Goal: Information Seeking & Learning: Learn about a topic

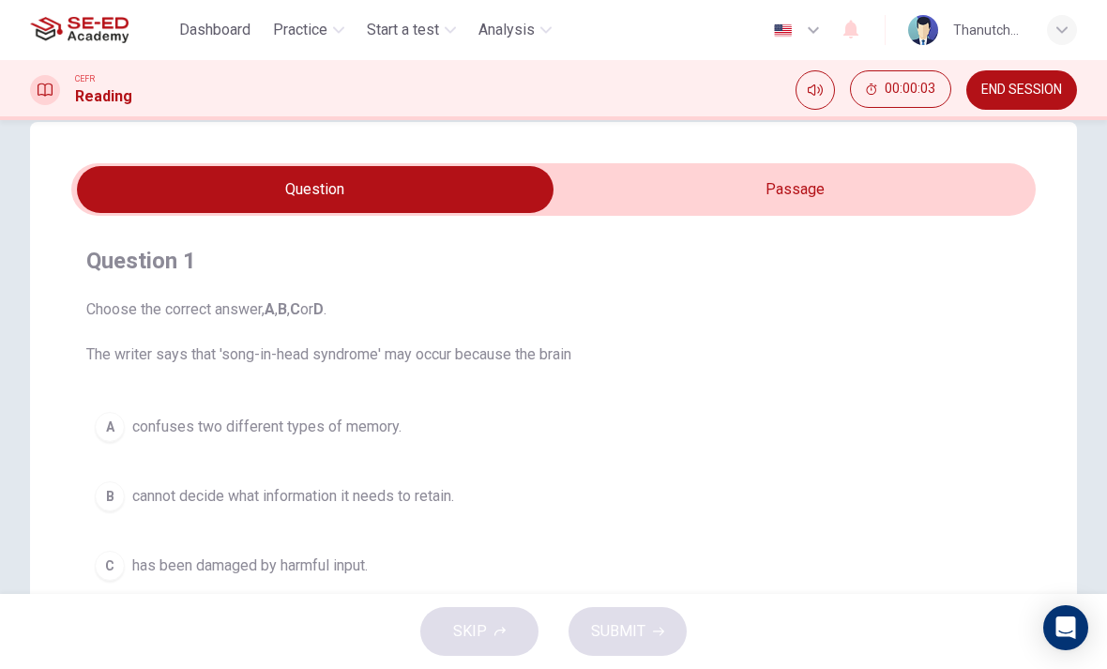
scroll to position [34, 0]
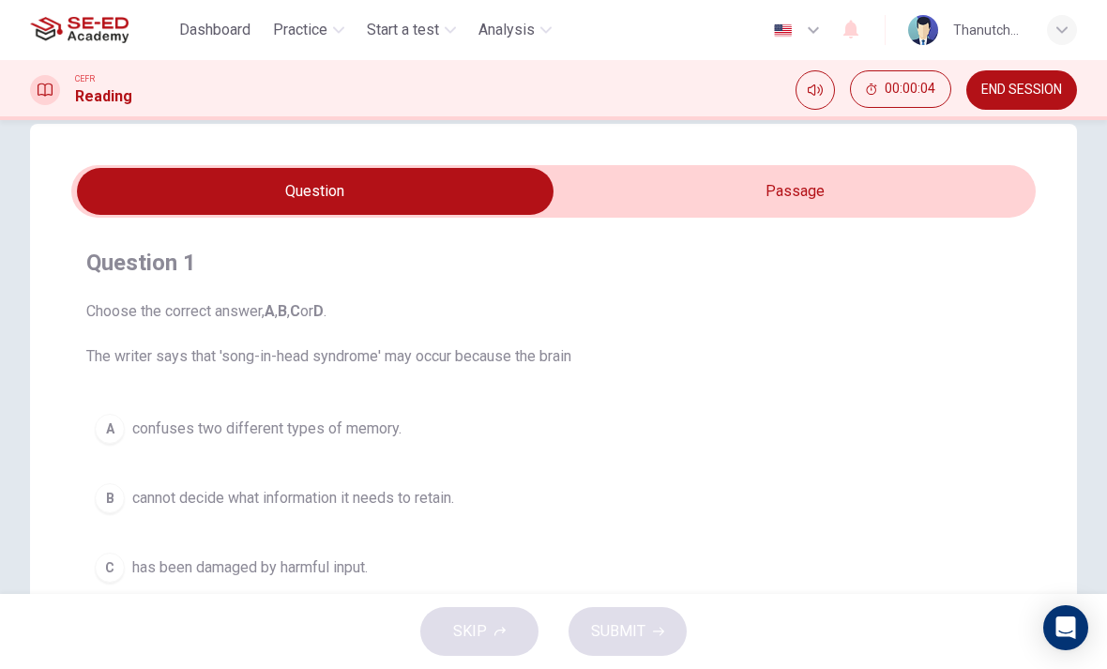
click at [868, 188] on input "checkbox" at bounding box center [315, 191] width 1447 height 47
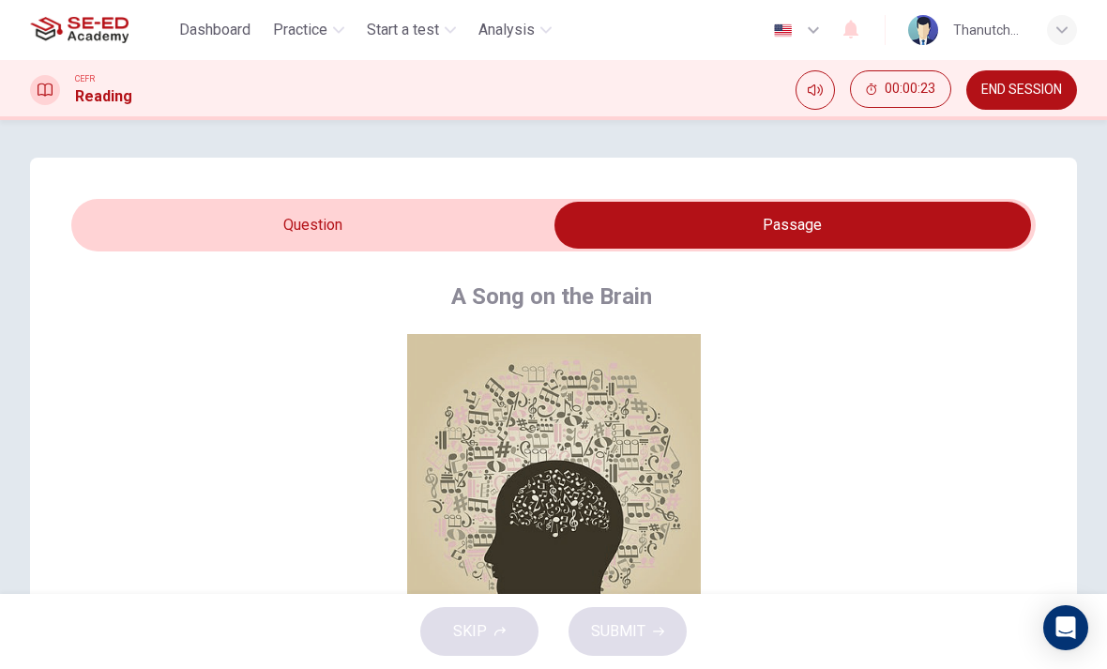
scroll to position [0, 0]
click at [242, 216] on input "checkbox" at bounding box center [792, 225] width 1447 height 47
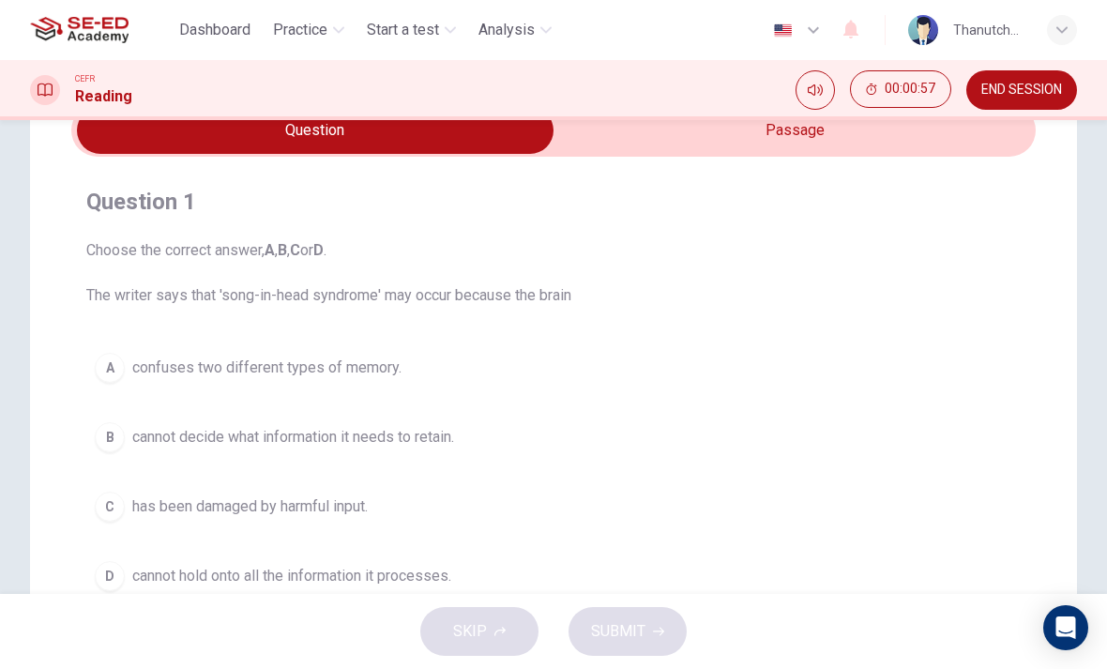
scroll to position [71, 0]
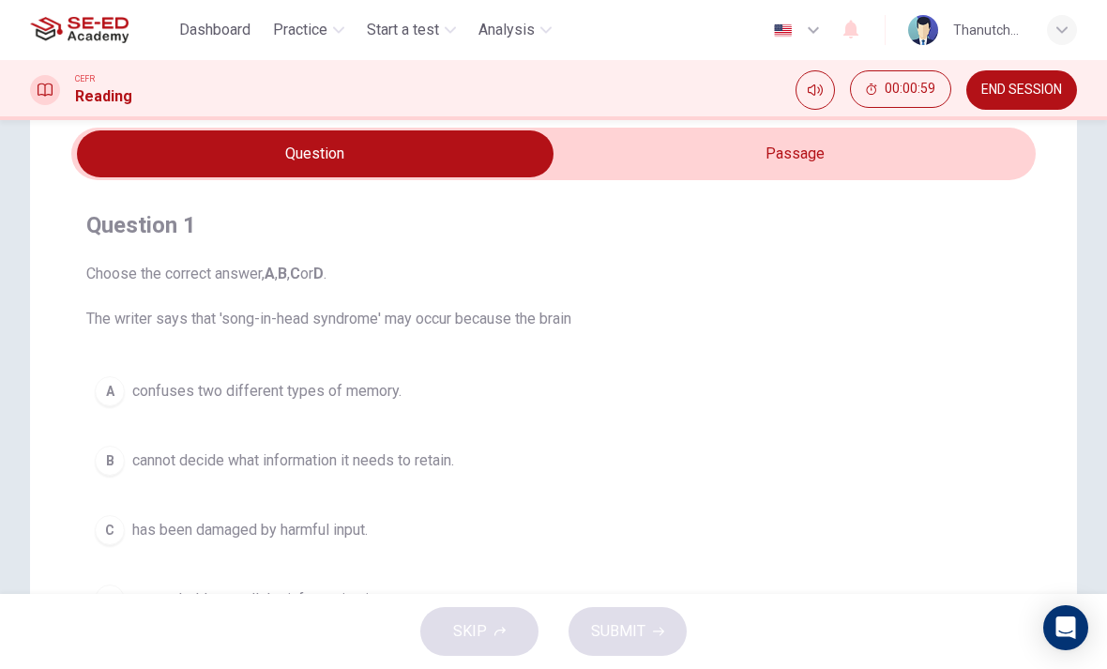
click at [897, 162] on input "checkbox" at bounding box center [315, 153] width 1447 height 47
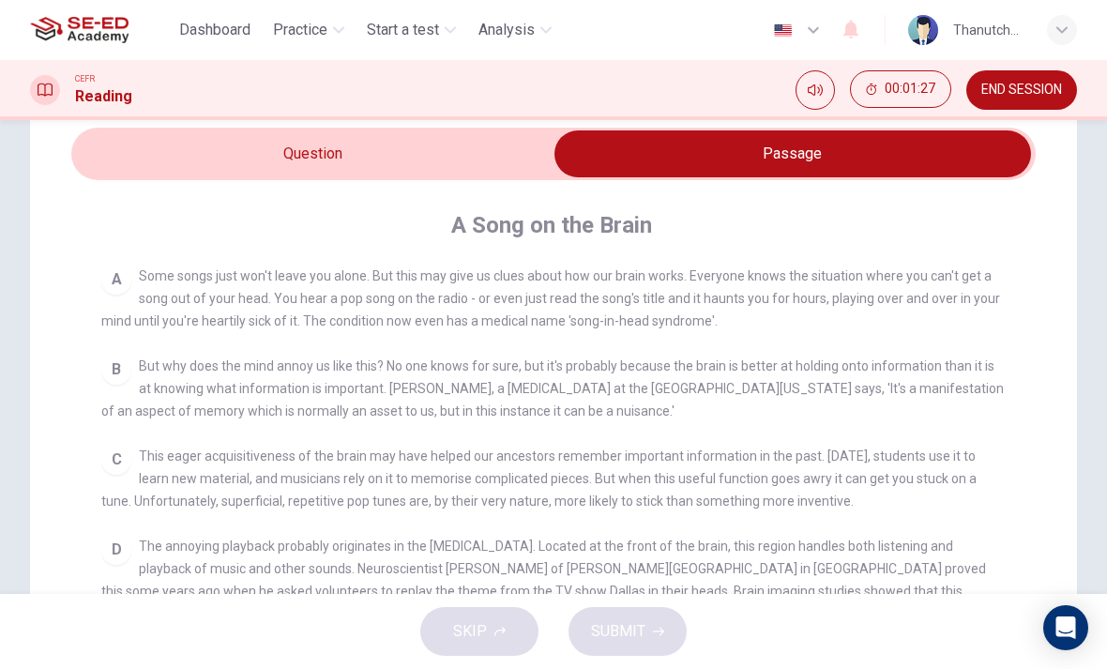
scroll to position [361, 0]
click at [325, 159] on input "checkbox" at bounding box center [792, 153] width 1447 height 47
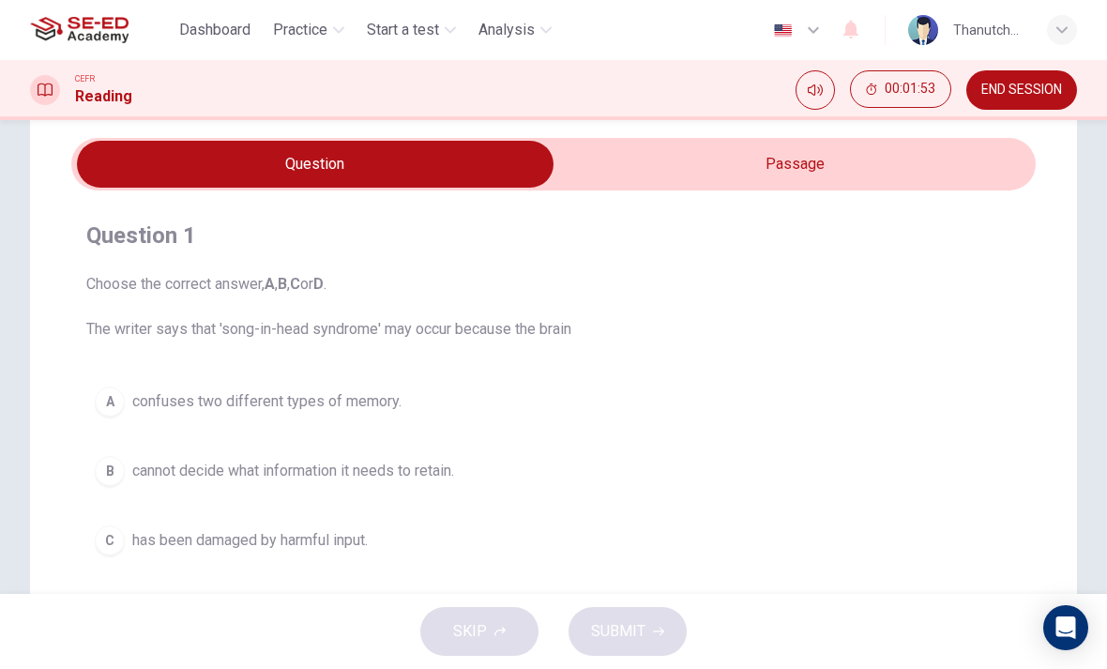
scroll to position [57, 0]
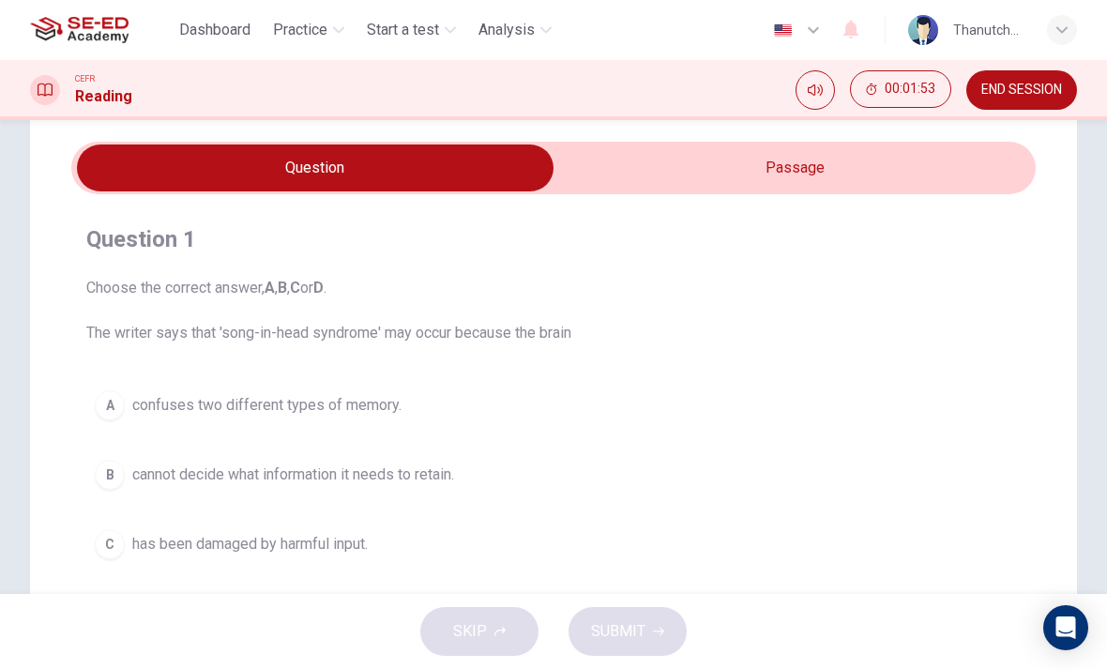
click at [772, 167] on input "checkbox" at bounding box center [315, 167] width 1447 height 47
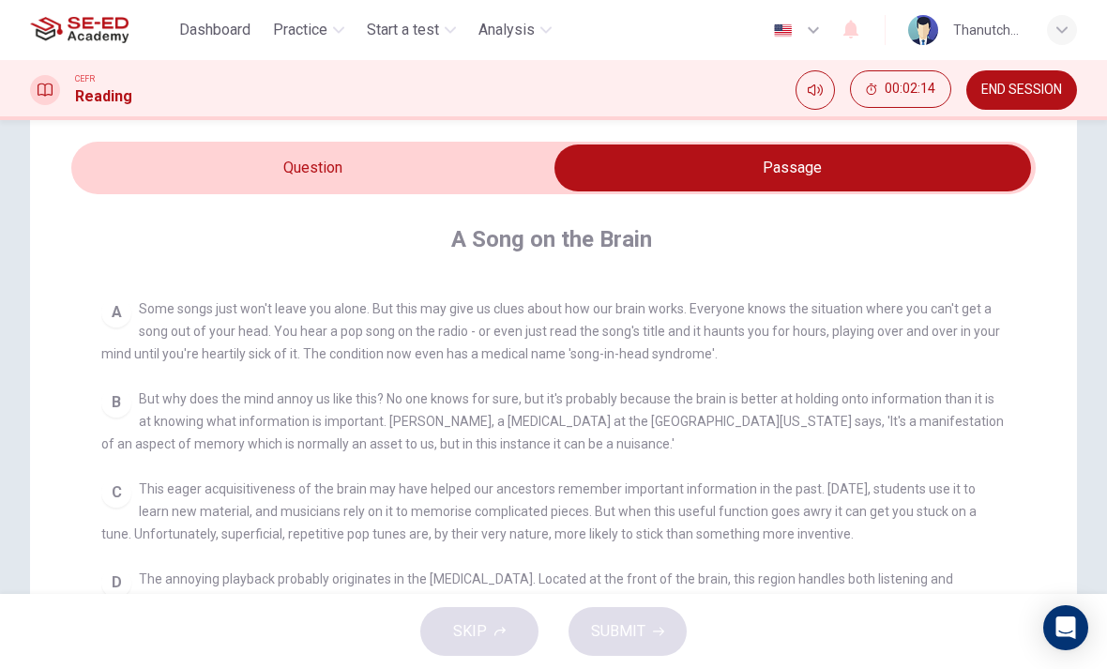
scroll to position [341, 0]
click at [425, 168] on input "checkbox" at bounding box center [792, 167] width 1447 height 47
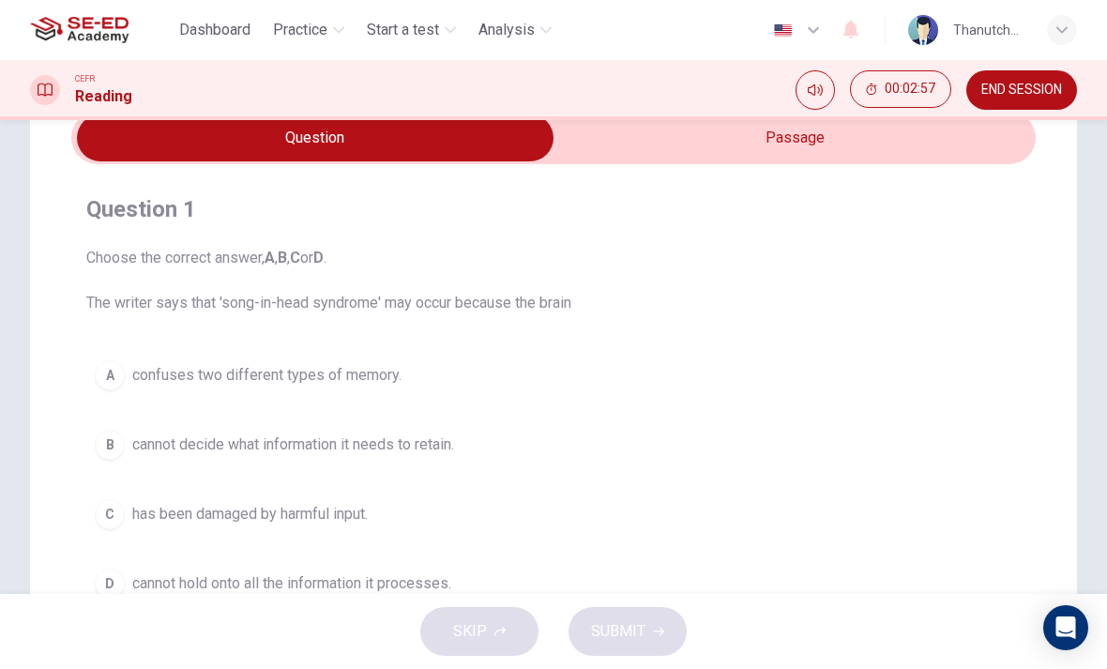
scroll to position [75, 0]
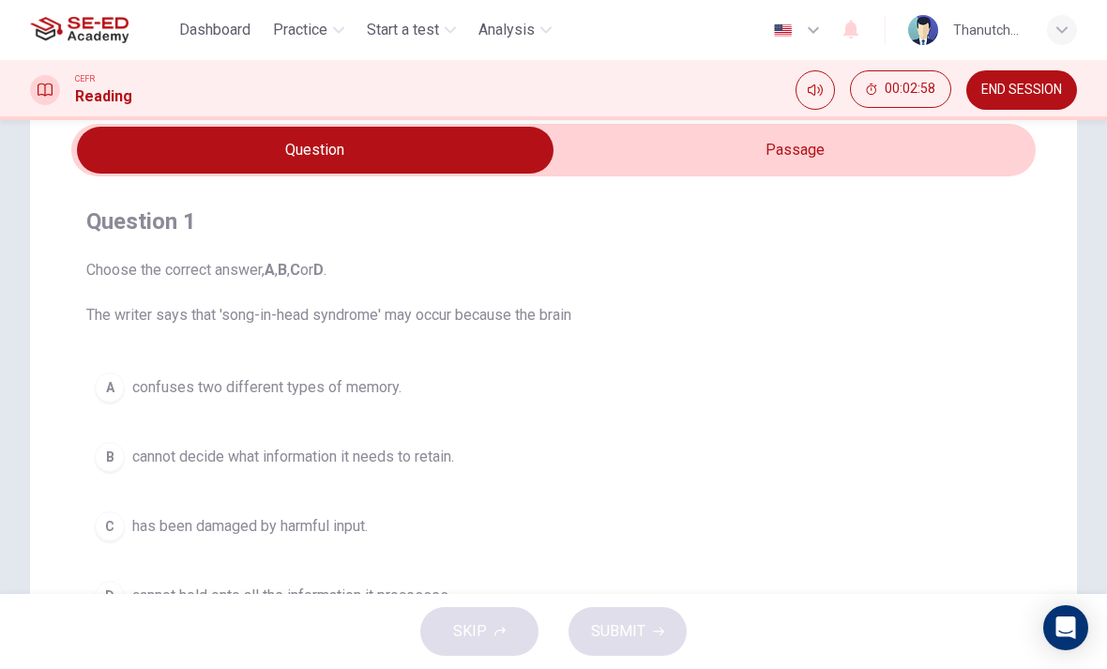
click at [742, 155] on input "checkbox" at bounding box center [315, 150] width 1447 height 47
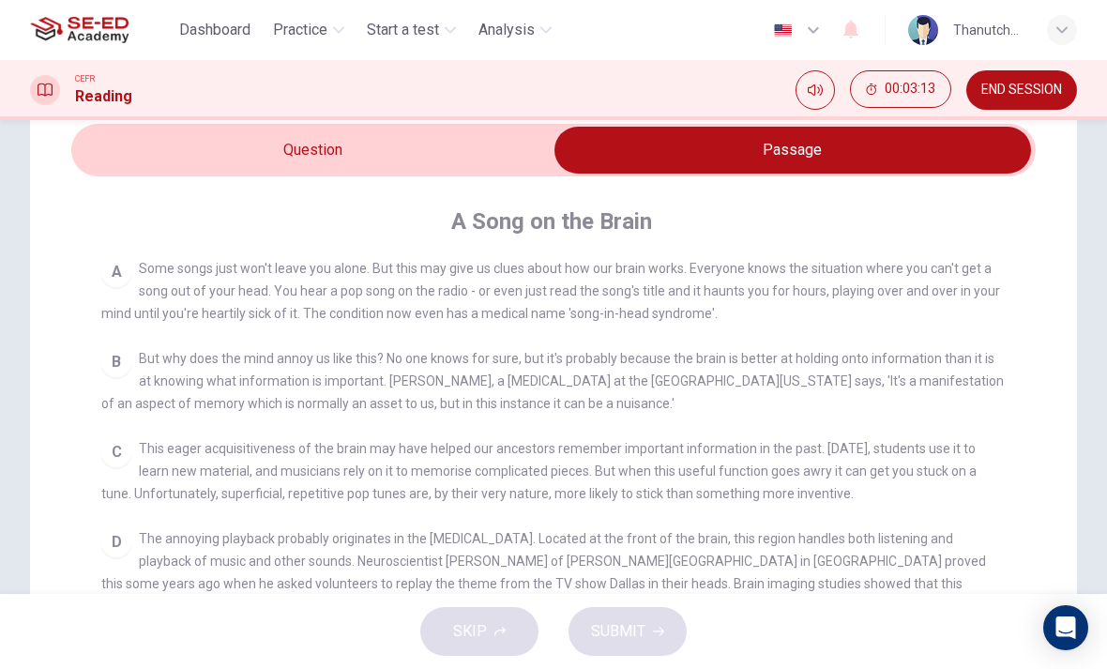
scroll to position [367, 0]
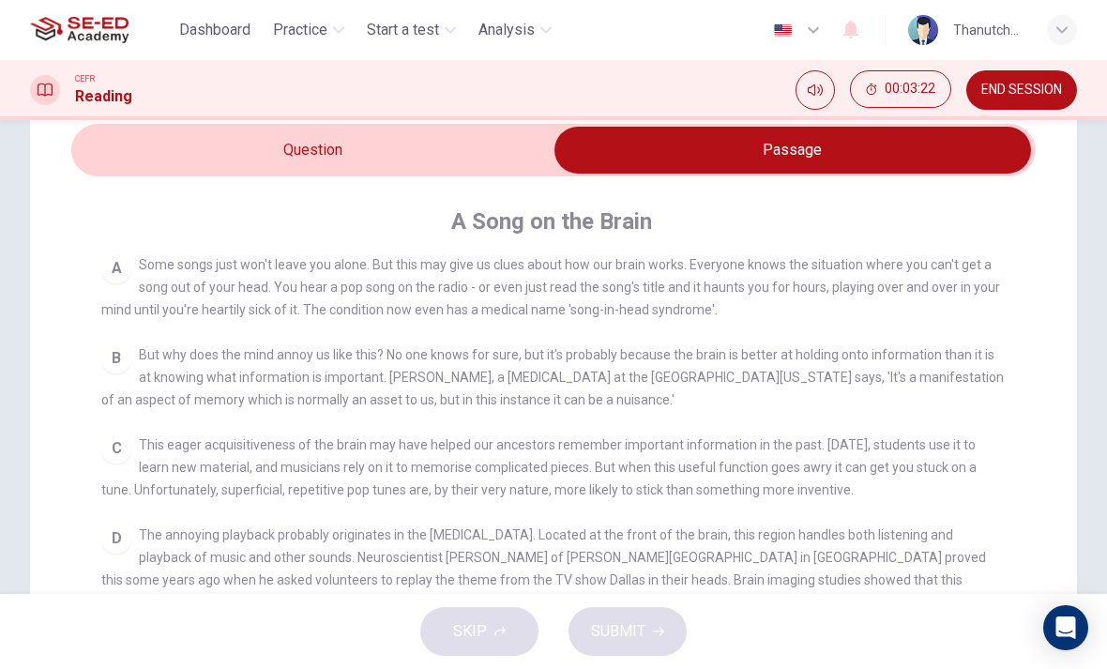
click at [361, 145] on input "checkbox" at bounding box center [792, 150] width 1447 height 47
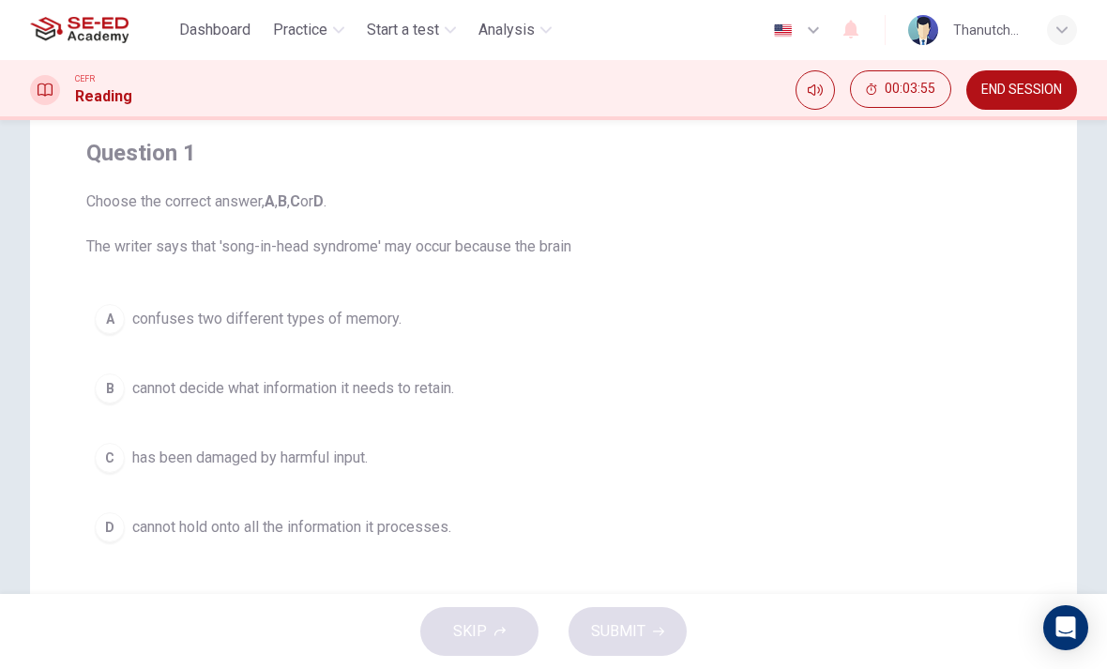
scroll to position [191, 0]
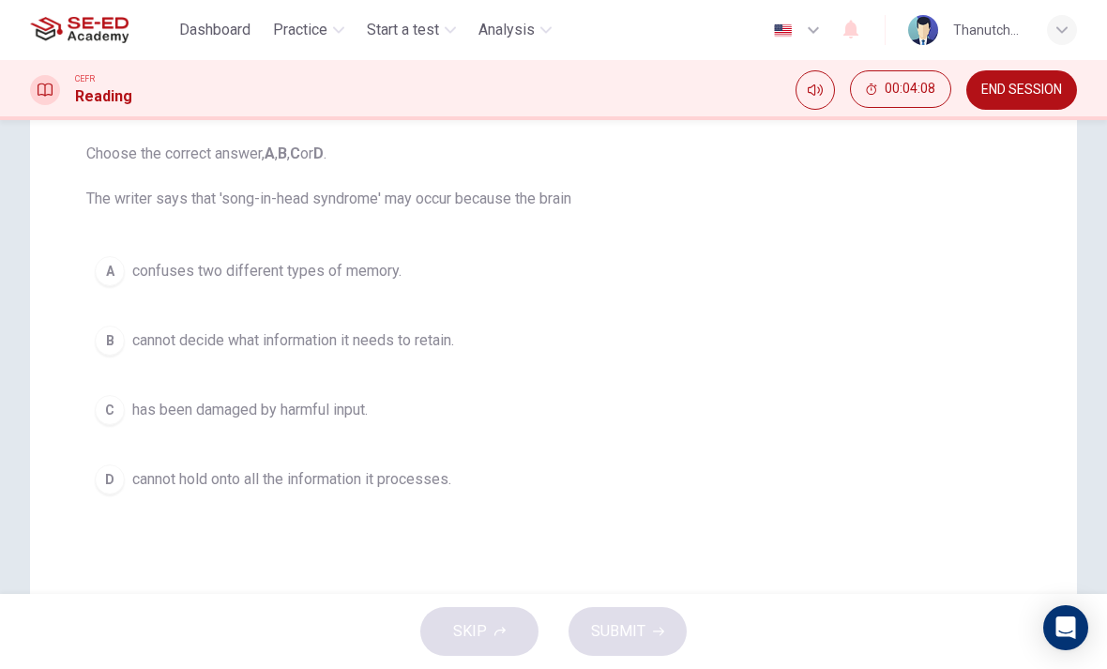
click at [231, 411] on span "has been damaged by harmful input." at bounding box center [249, 410] width 235 height 23
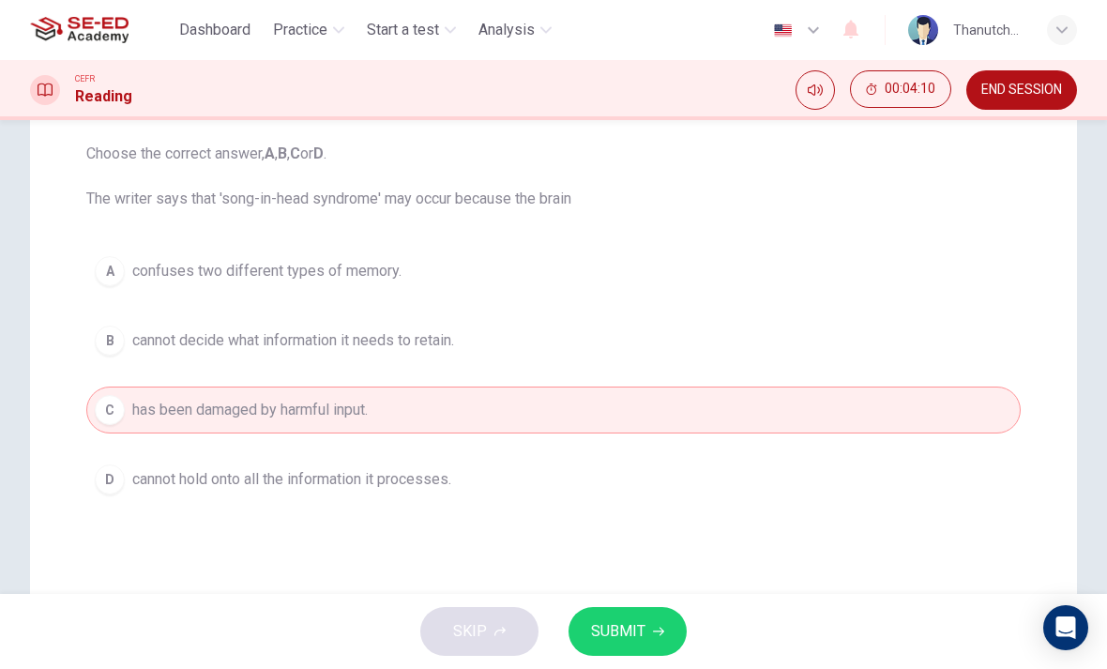
scroll to position [255, 0]
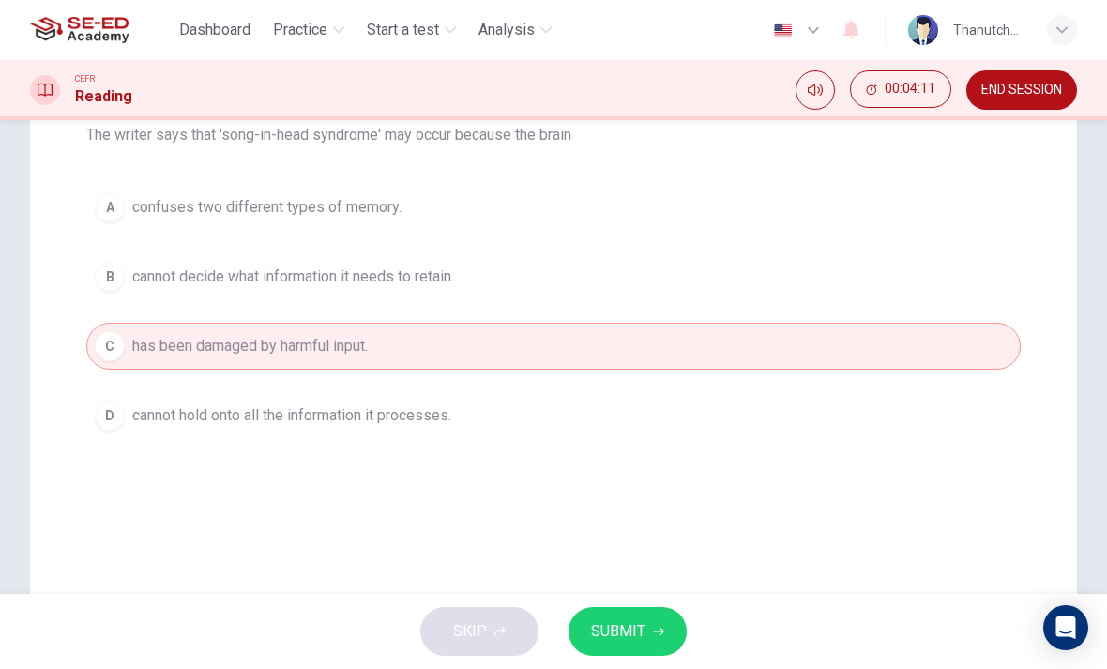
click at [616, 628] on span "SUBMIT" at bounding box center [618, 631] width 54 height 26
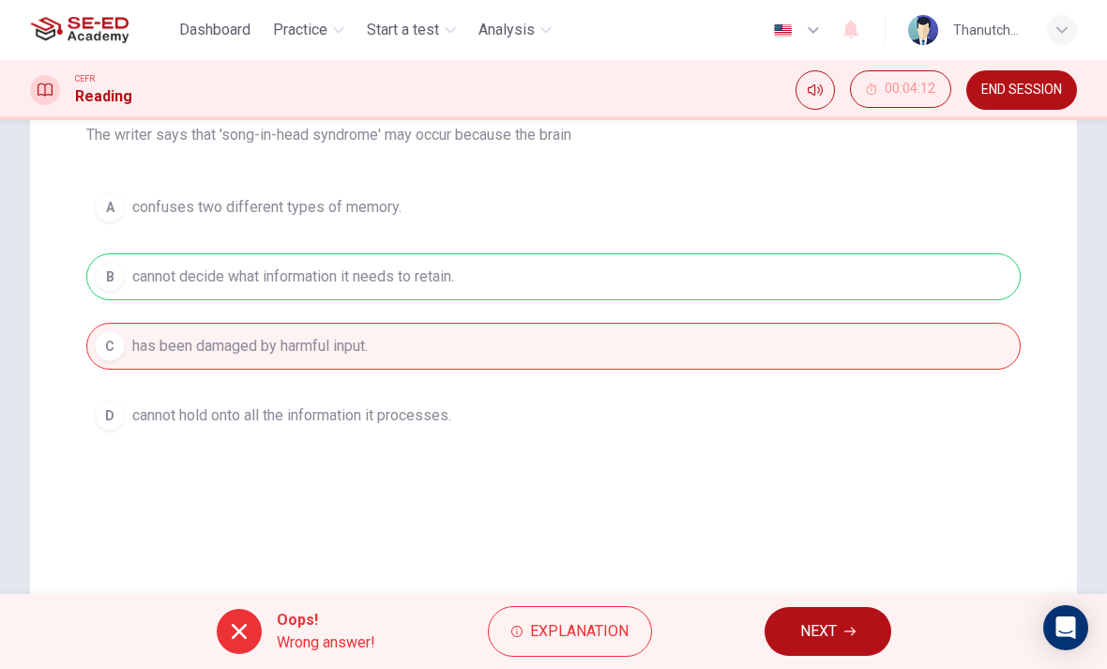
scroll to position [214, 0]
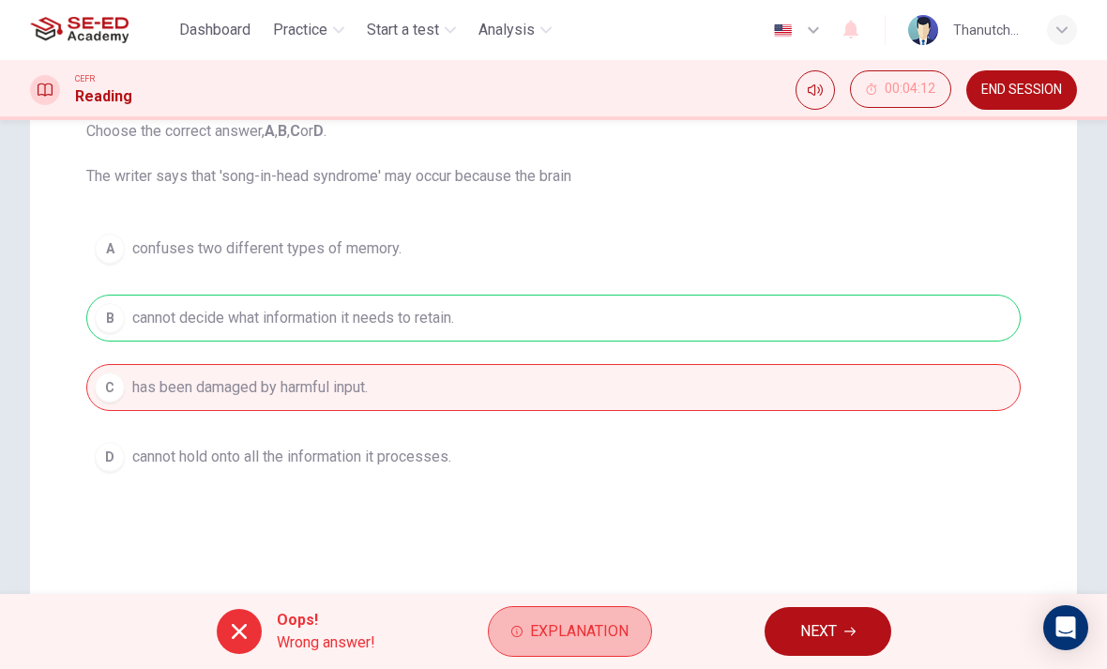
click at [551, 639] on span "Explanation" at bounding box center [579, 631] width 99 height 26
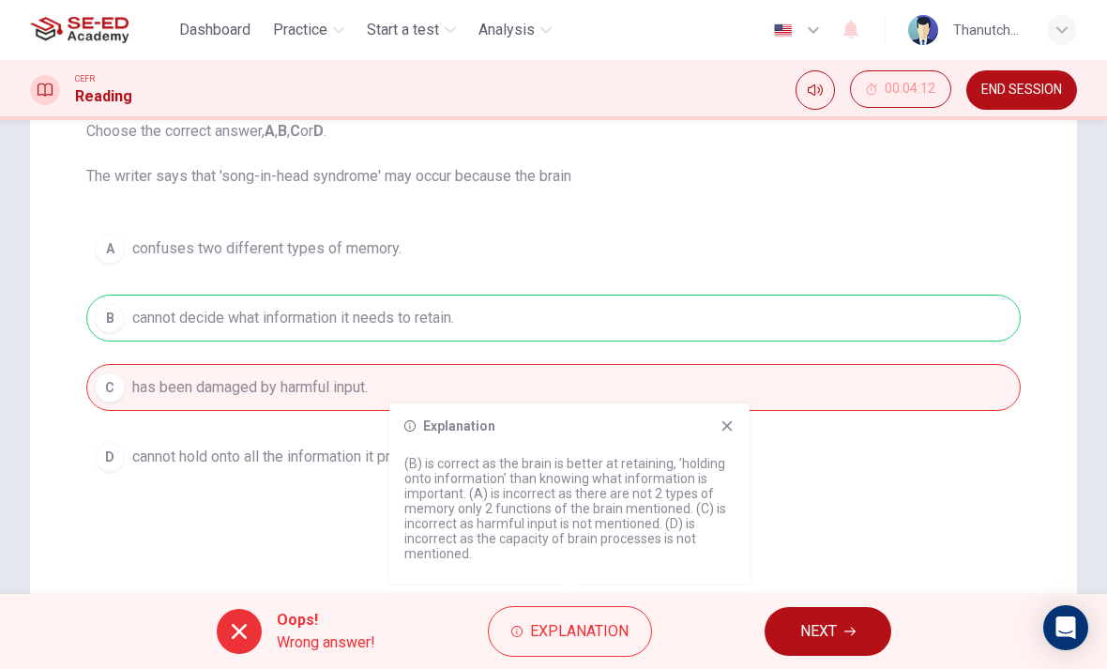
click at [470, 539] on p "(B) is correct as the brain is better at retaining, ’holding onto information’ …" at bounding box center [569, 508] width 330 height 105
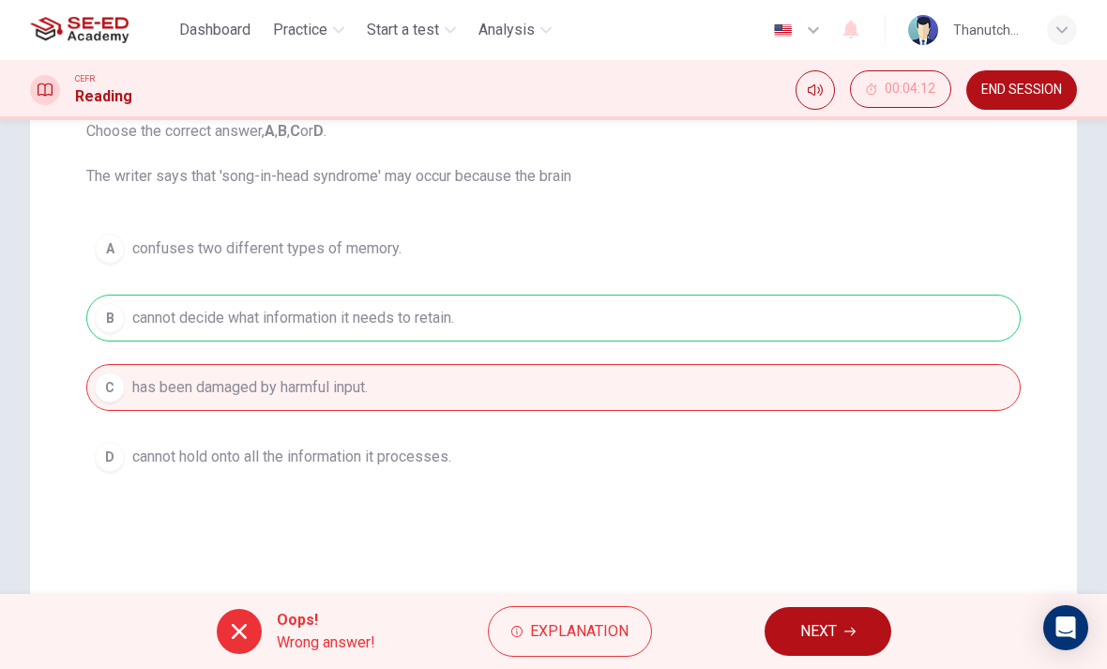
click at [306, 512] on div "Question 1 Choose the correct answer, A , B , C or D . The writer says that 'so…" at bounding box center [553, 321] width 1047 height 754
click at [552, 630] on span "Explanation" at bounding box center [579, 631] width 99 height 26
click at [294, 544] on div "Question 1 Choose the correct answer, A , B , C or D . The writer says that 'so…" at bounding box center [553, 321] width 1047 height 754
click at [560, 644] on span "Explanation" at bounding box center [579, 631] width 99 height 26
click at [546, 236] on div "A confuses two different types of memory. B cannot decide what information it n…" at bounding box center [553, 352] width 934 height 255
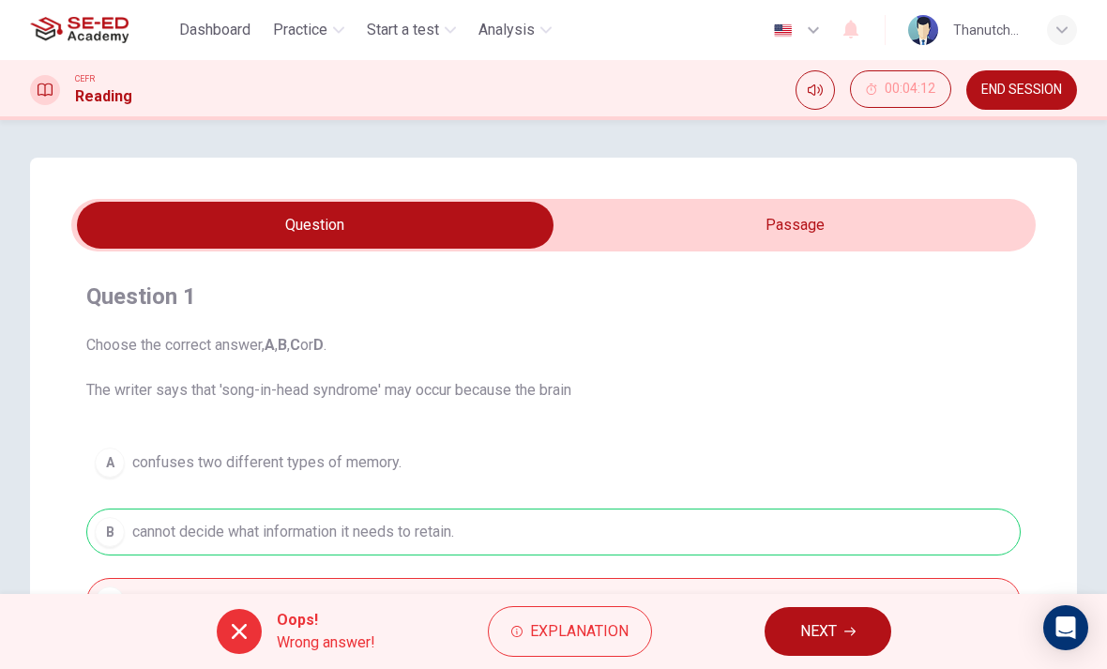
scroll to position [0, 0]
click at [831, 222] on input "checkbox" at bounding box center [315, 225] width 1447 height 47
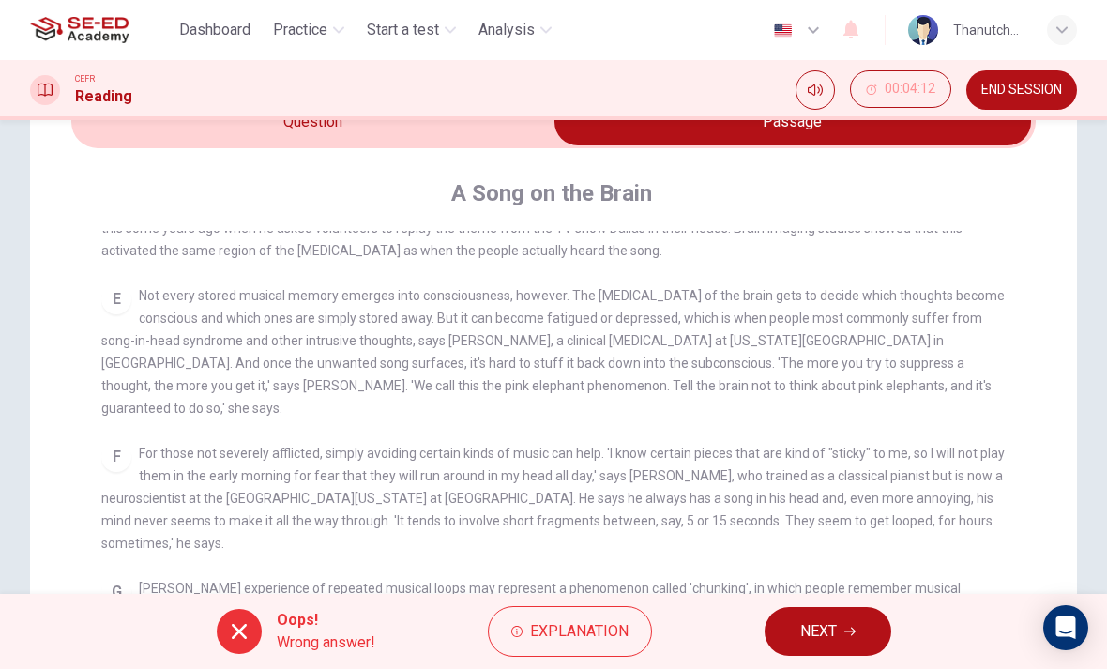
scroll to position [690, 0]
click at [831, 630] on span "NEXT" at bounding box center [818, 631] width 37 height 26
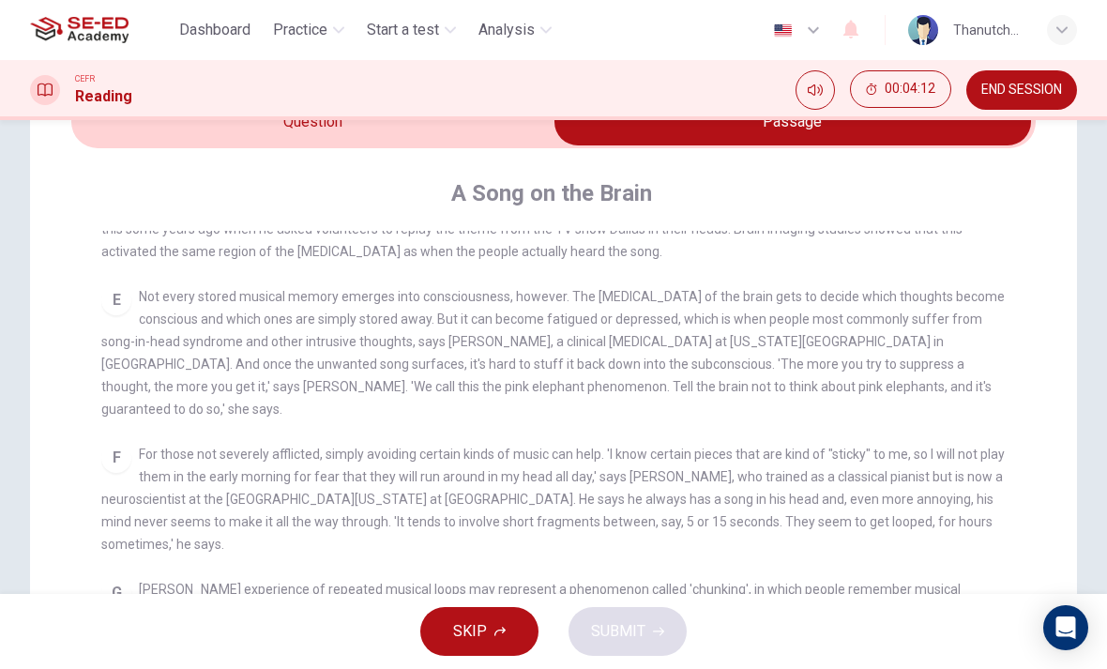
click at [375, 505] on div "F For those not severely afflicted, simply avoiding certain kinds of music can …" at bounding box center [553, 499] width 905 height 113
click at [475, 139] on input "checkbox" at bounding box center [792, 122] width 1447 height 47
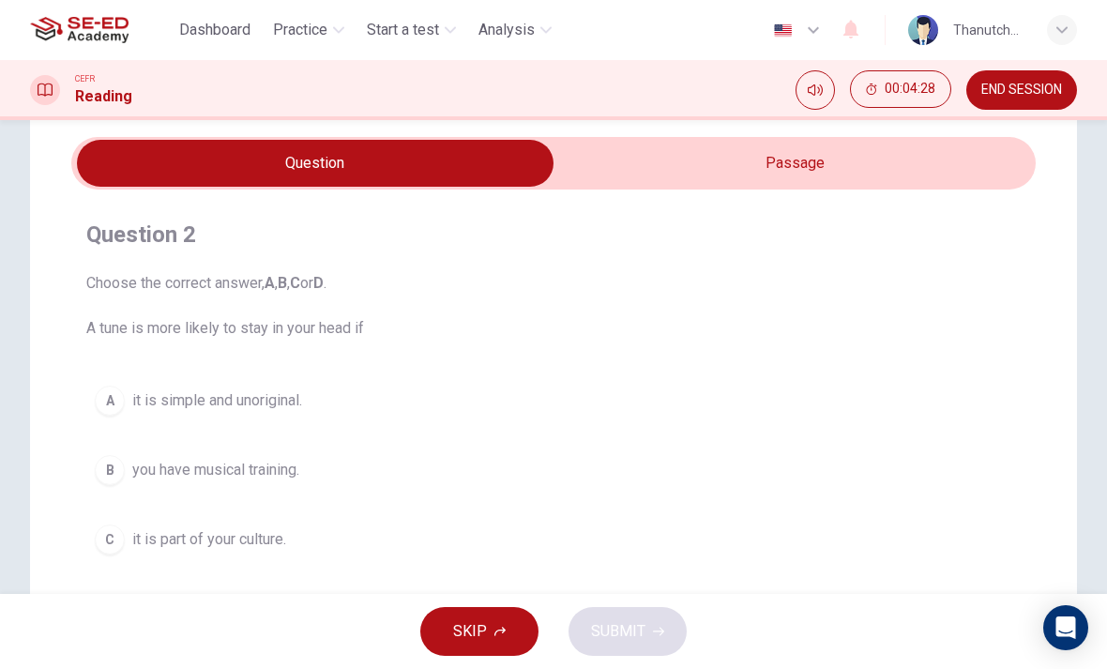
scroll to position [63, 0]
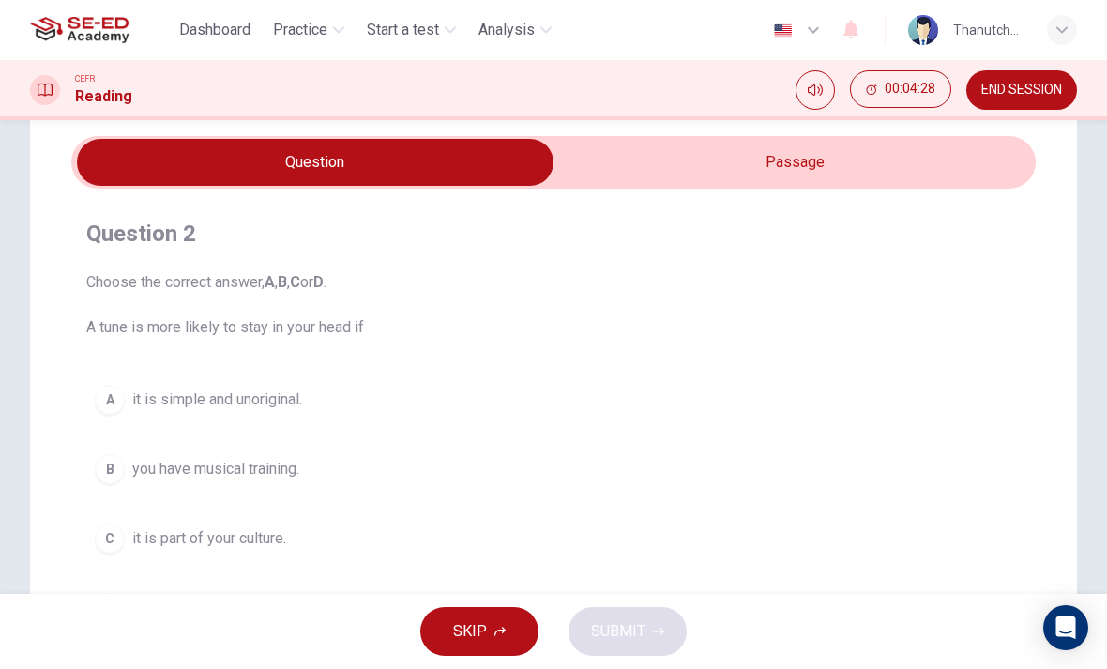
click at [755, 155] on input "checkbox" at bounding box center [315, 162] width 1447 height 47
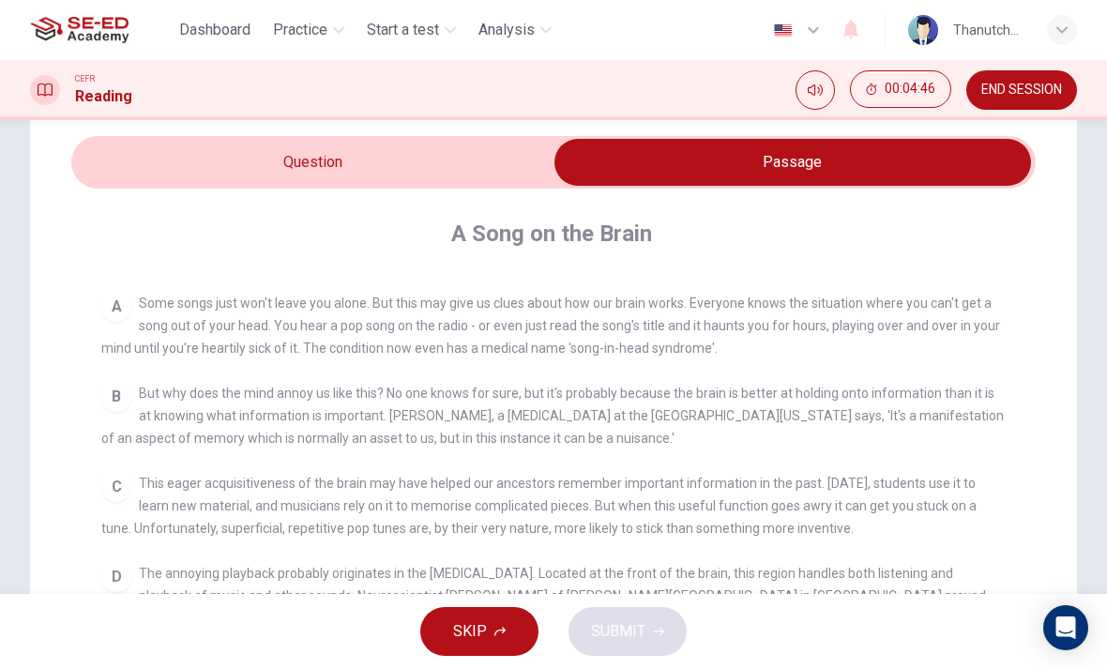
scroll to position [376, 0]
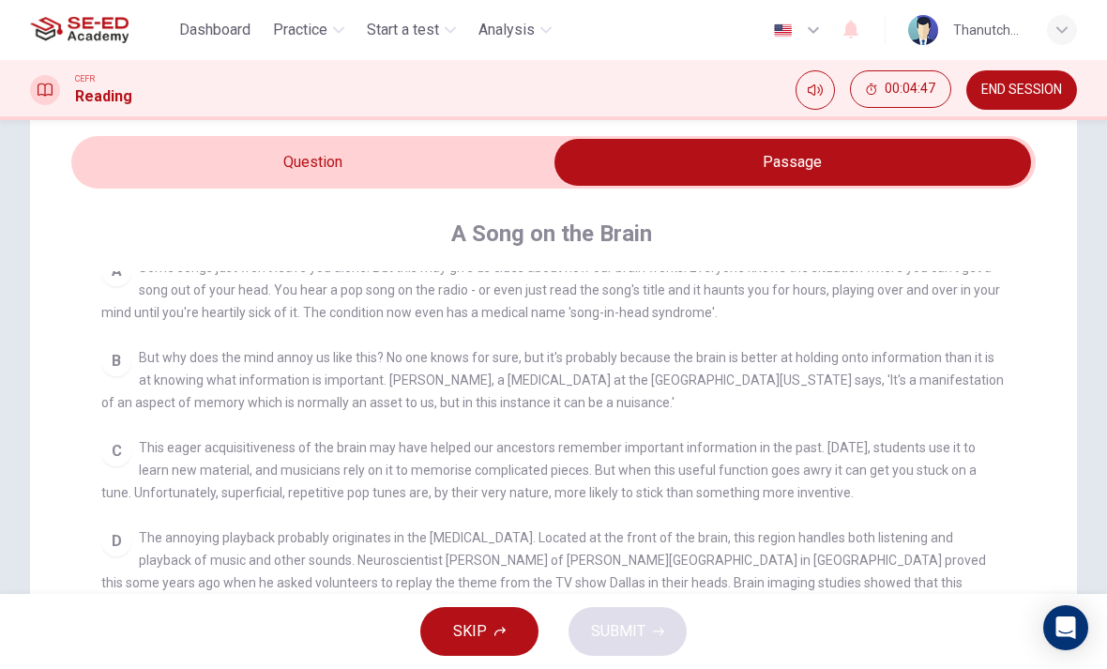
click at [299, 159] on input "checkbox" at bounding box center [792, 162] width 1447 height 47
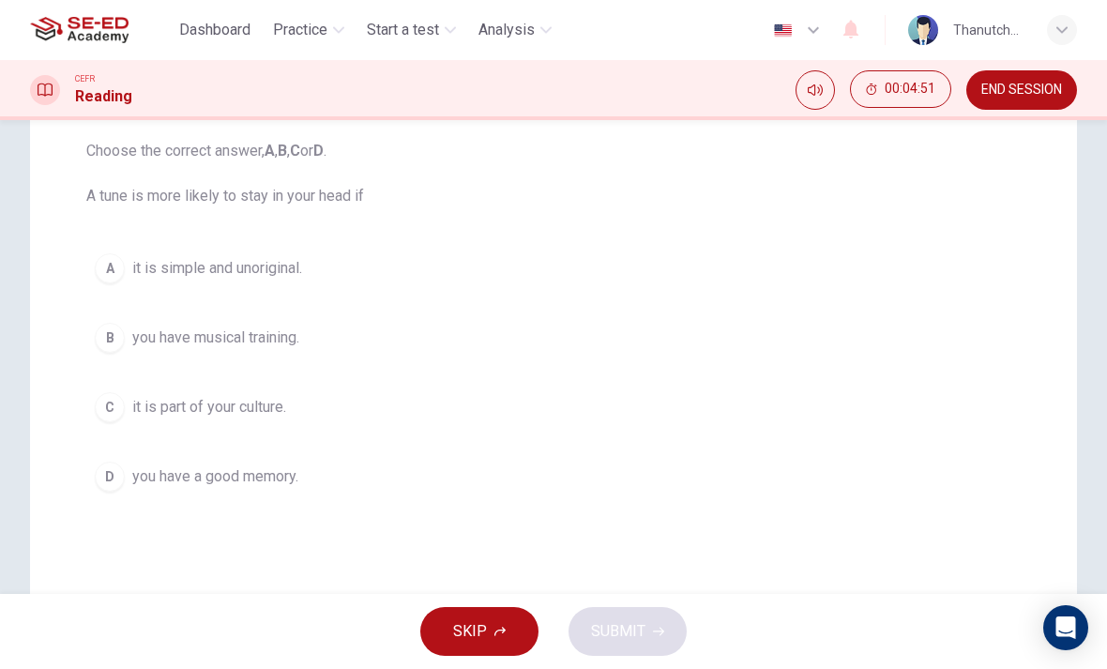
scroll to position [199, 0]
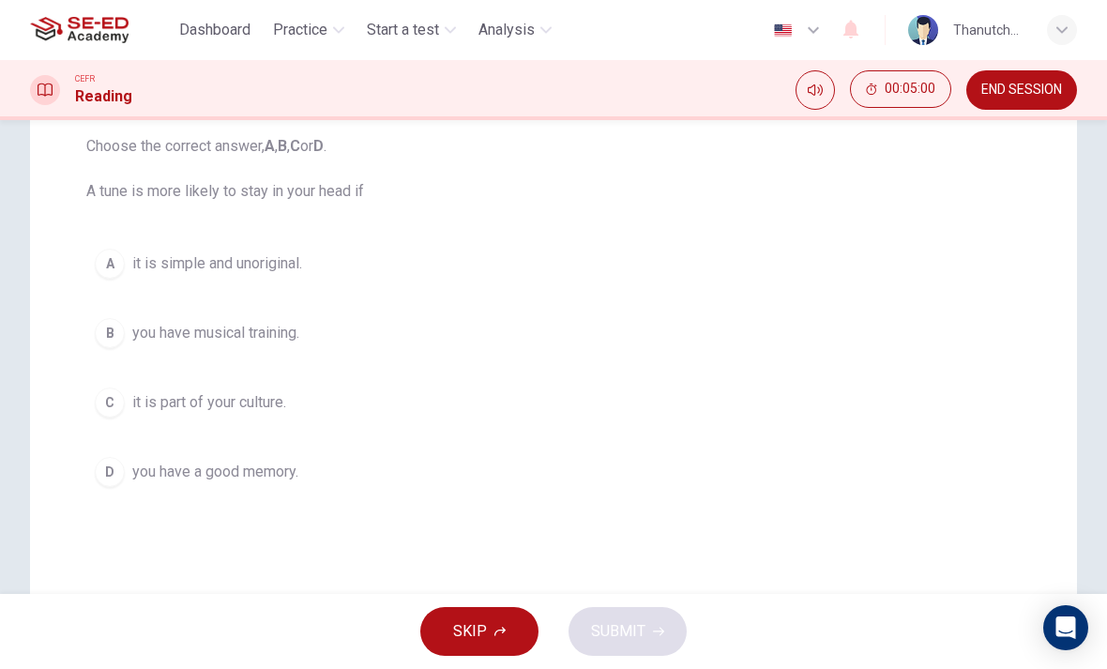
click at [146, 479] on span "you have a good memory." at bounding box center [215, 472] width 166 height 23
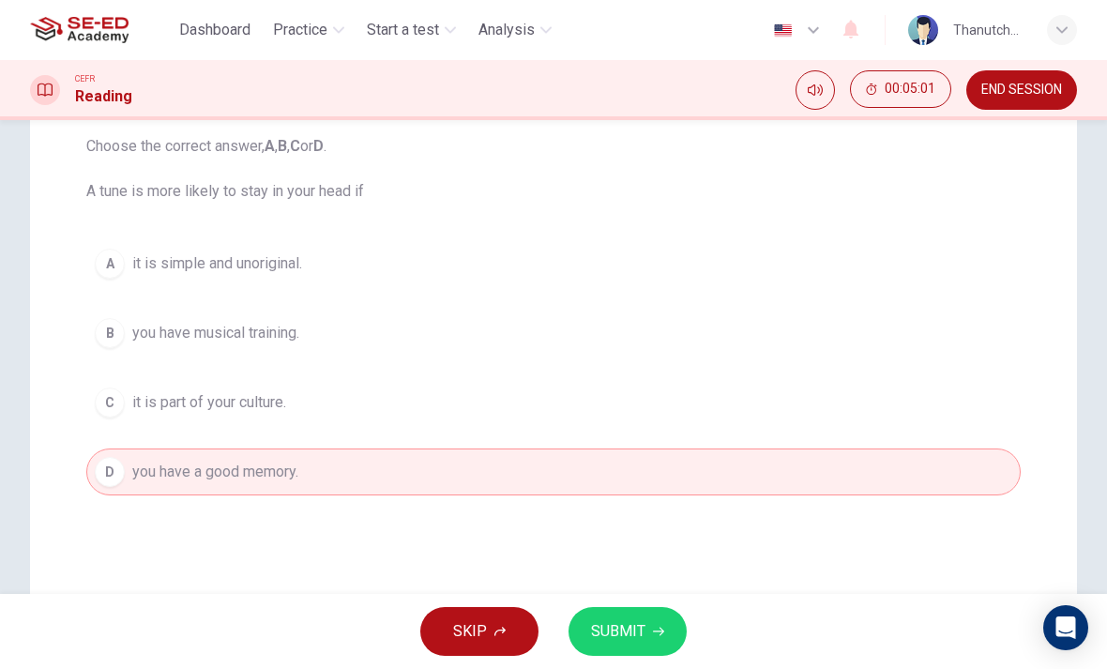
click at [612, 629] on span "SUBMIT" at bounding box center [618, 631] width 54 height 26
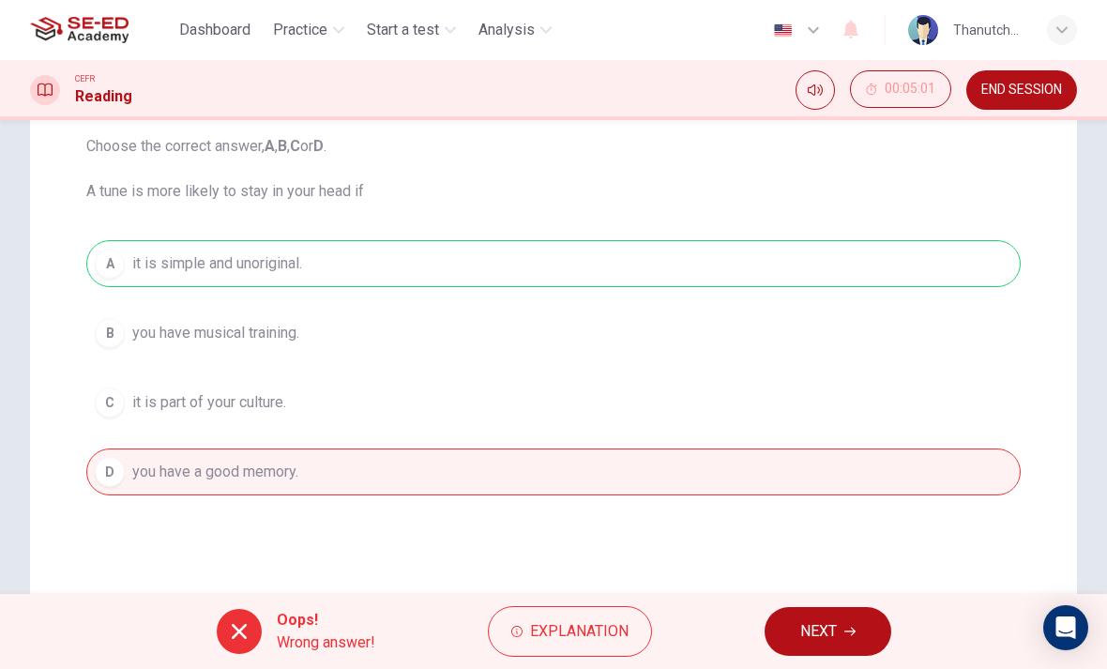
click at [558, 634] on span "Explanation" at bounding box center [579, 631] width 99 height 26
click at [306, 341] on div "A it is simple and unoriginal. B you have musical training. C it is part of you…" at bounding box center [553, 367] width 934 height 255
click at [804, 644] on span "NEXT" at bounding box center [818, 631] width 37 height 26
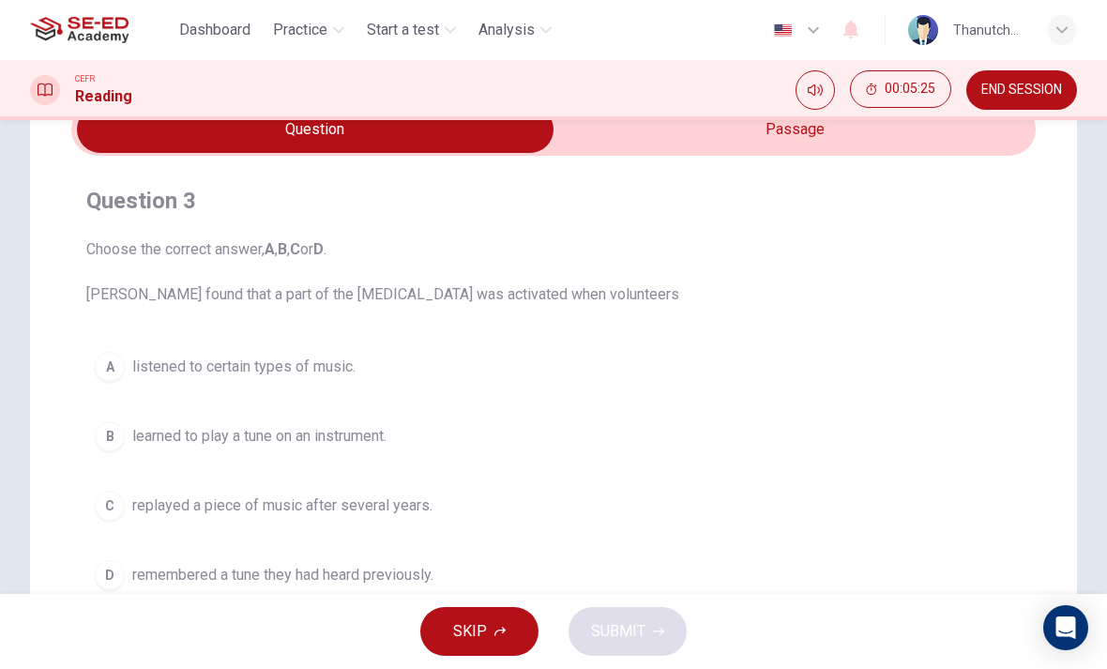
scroll to position [89, 0]
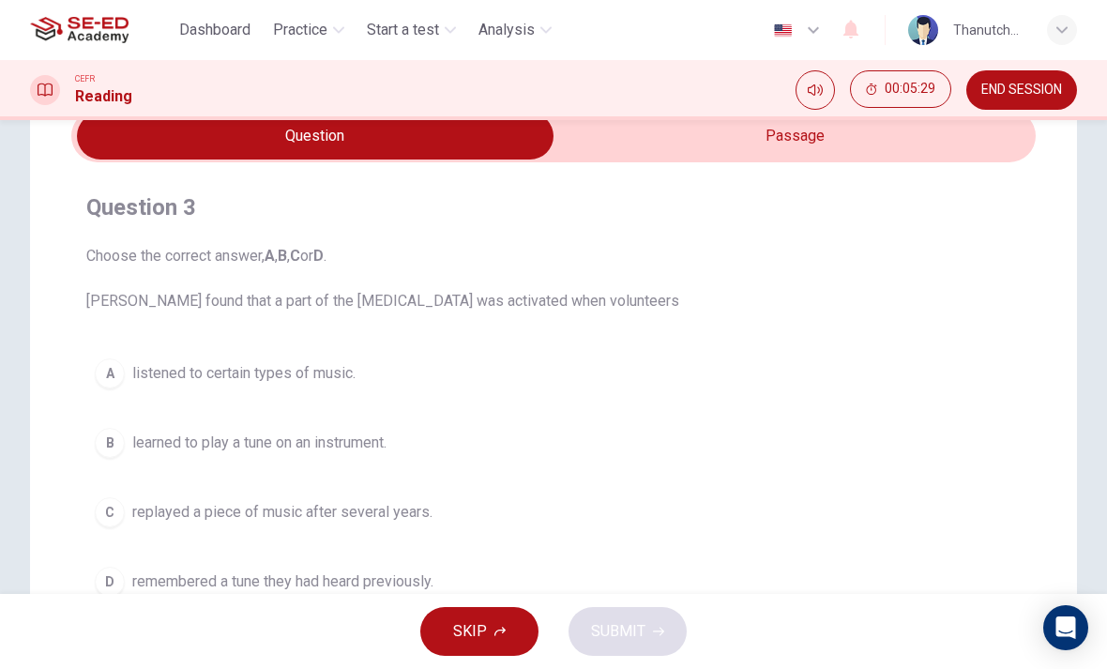
click at [664, 147] on input "checkbox" at bounding box center [315, 136] width 1447 height 47
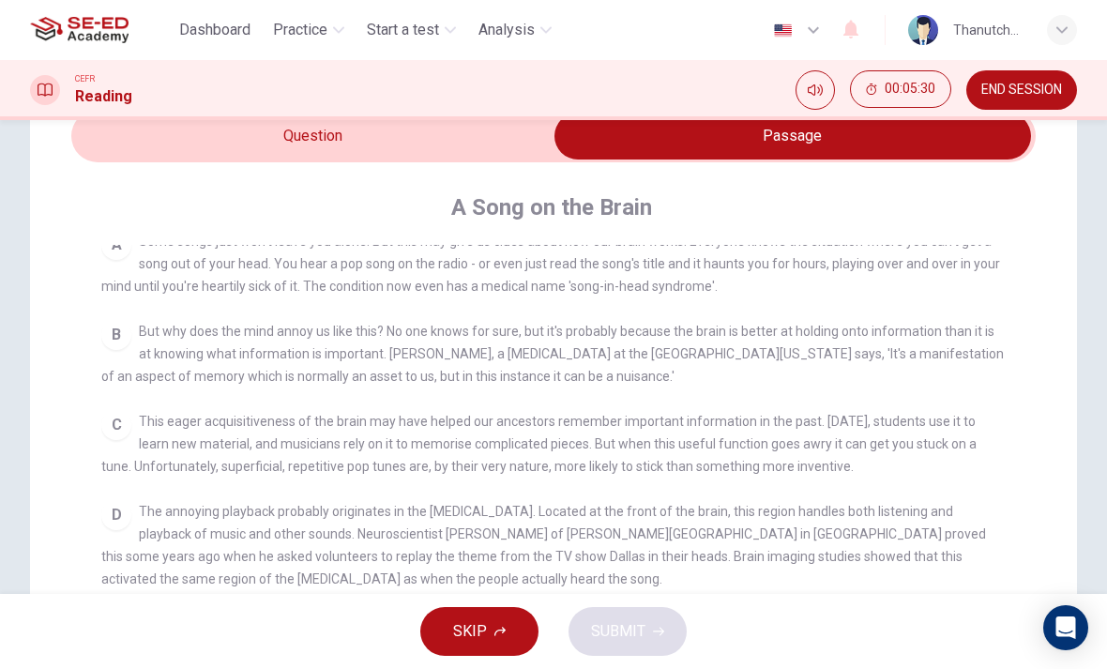
click at [288, 145] on input "checkbox" at bounding box center [792, 136] width 1447 height 47
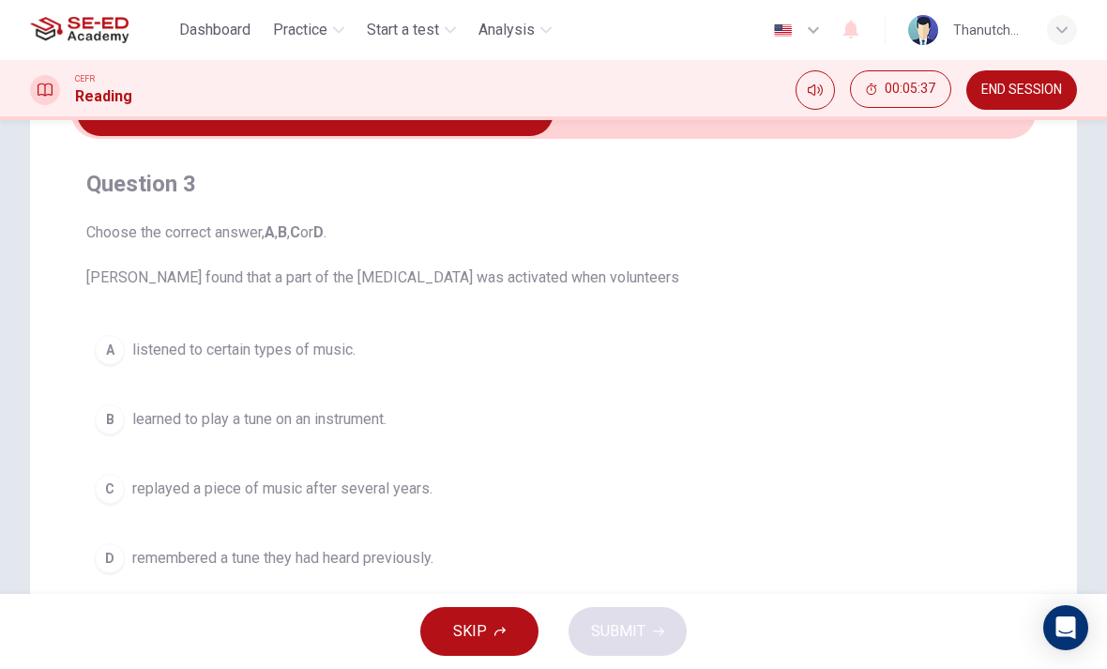
scroll to position [53, 0]
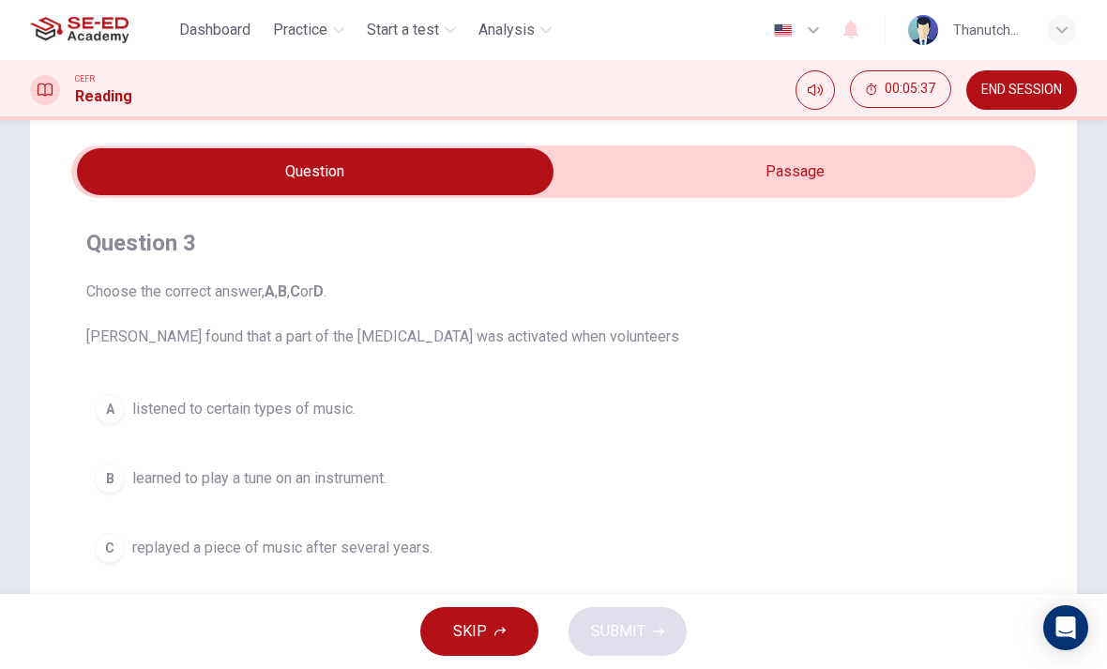
click at [660, 208] on div "Question 3 Choose the correct answer, A , B , C or D . [PERSON_NAME] found that…" at bounding box center [553, 434] width 964 height 473
click at [655, 152] on input "checkbox" at bounding box center [315, 171] width 1447 height 47
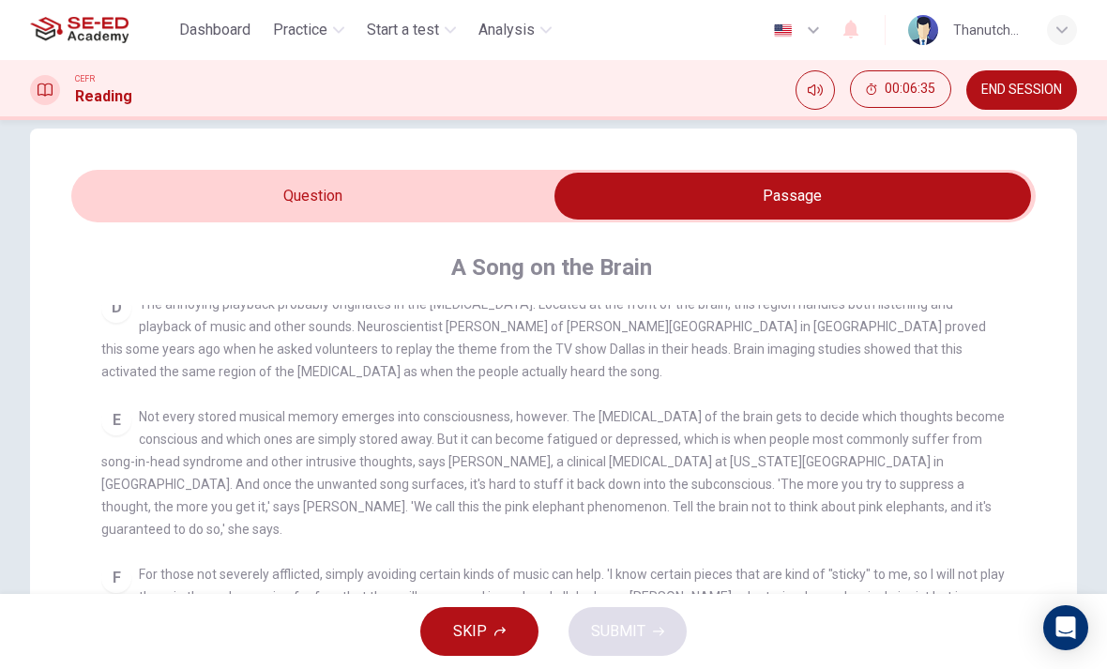
scroll to position [636, 0]
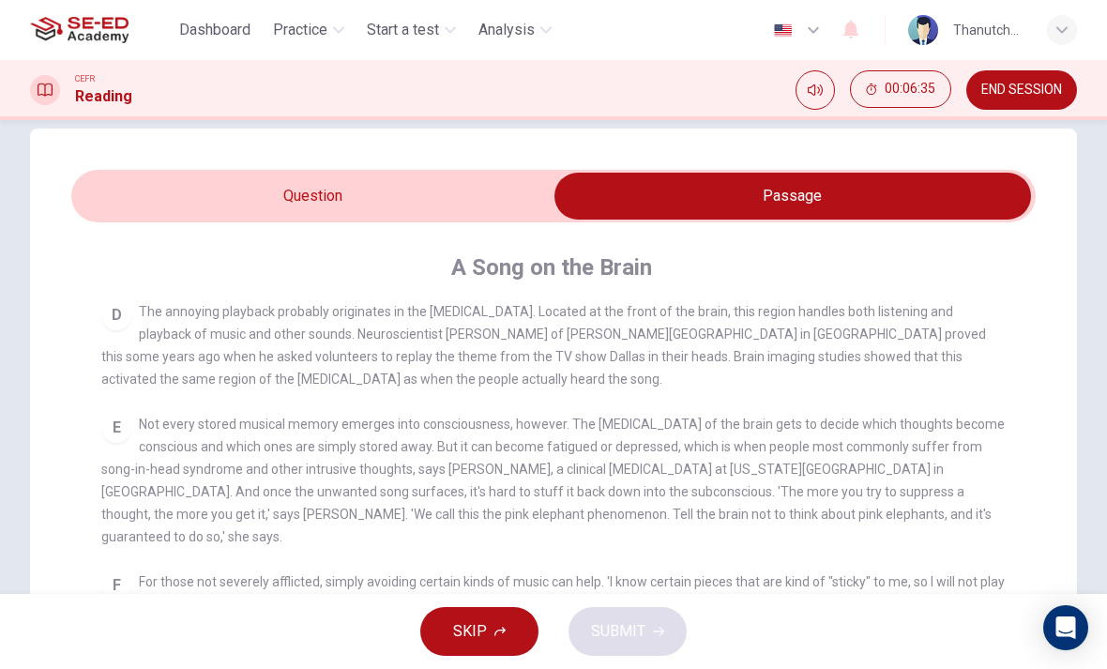
click at [256, 190] on input "checkbox" at bounding box center [792, 196] width 1447 height 47
checkbox input "false"
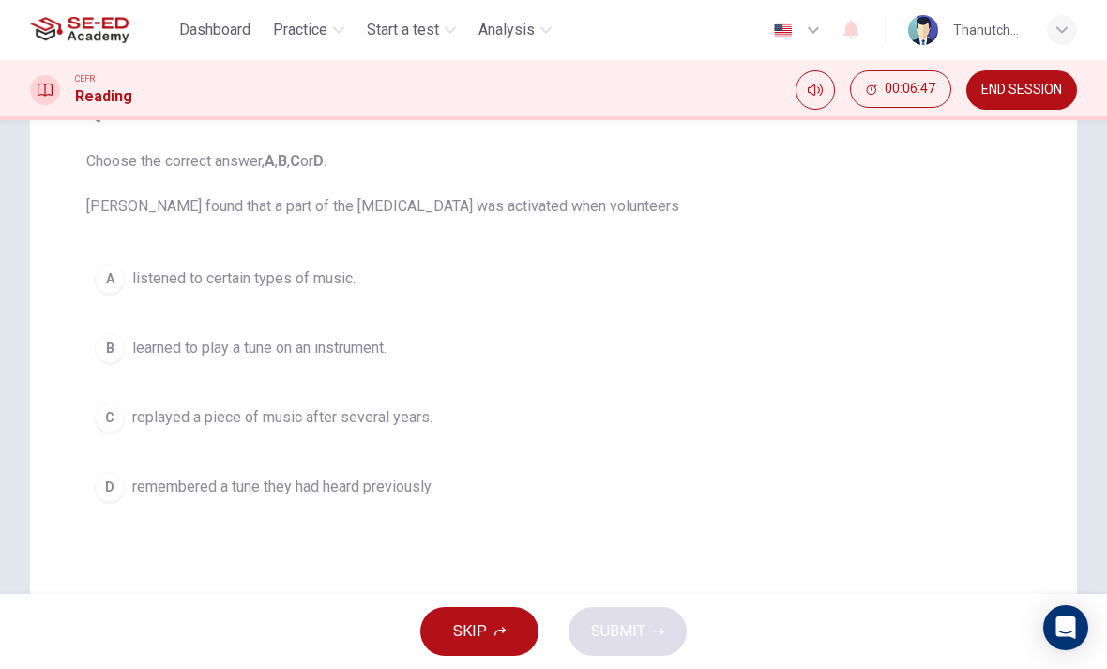
scroll to position [186, 0]
click at [327, 473] on button "D remembered a tune they had heard previously." at bounding box center [553, 485] width 934 height 47
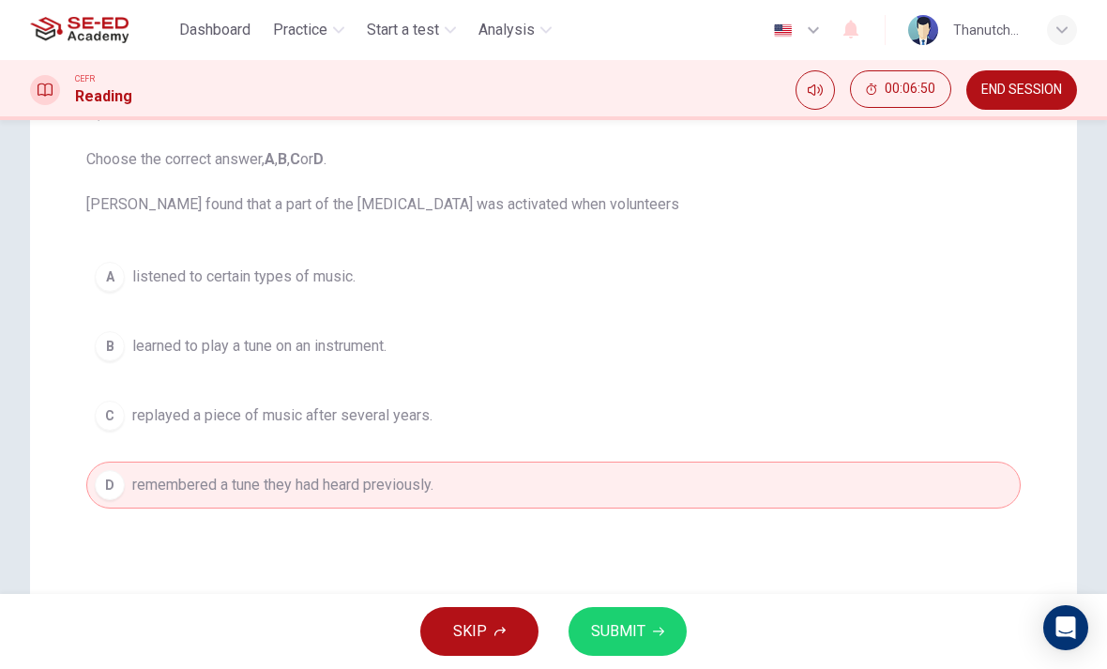
click at [618, 634] on span "SUBMIT" at bounding box center [618, 631] width 54 height 26
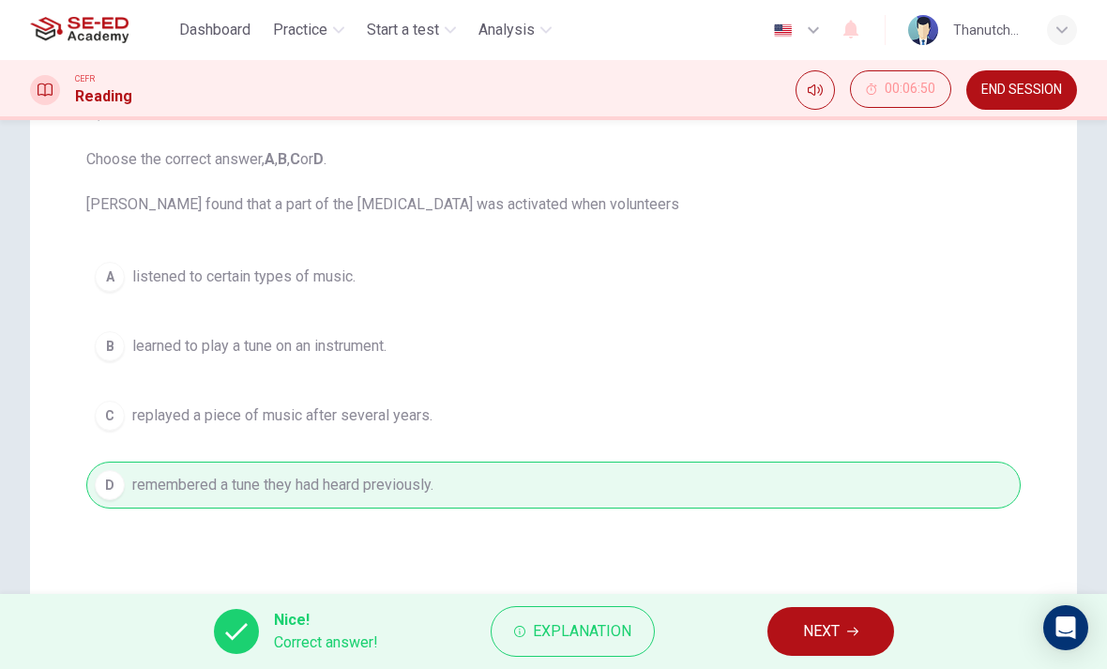
click at [834, 614] on button "NEXT" at bounding box center [830, 631] width 127 height 49
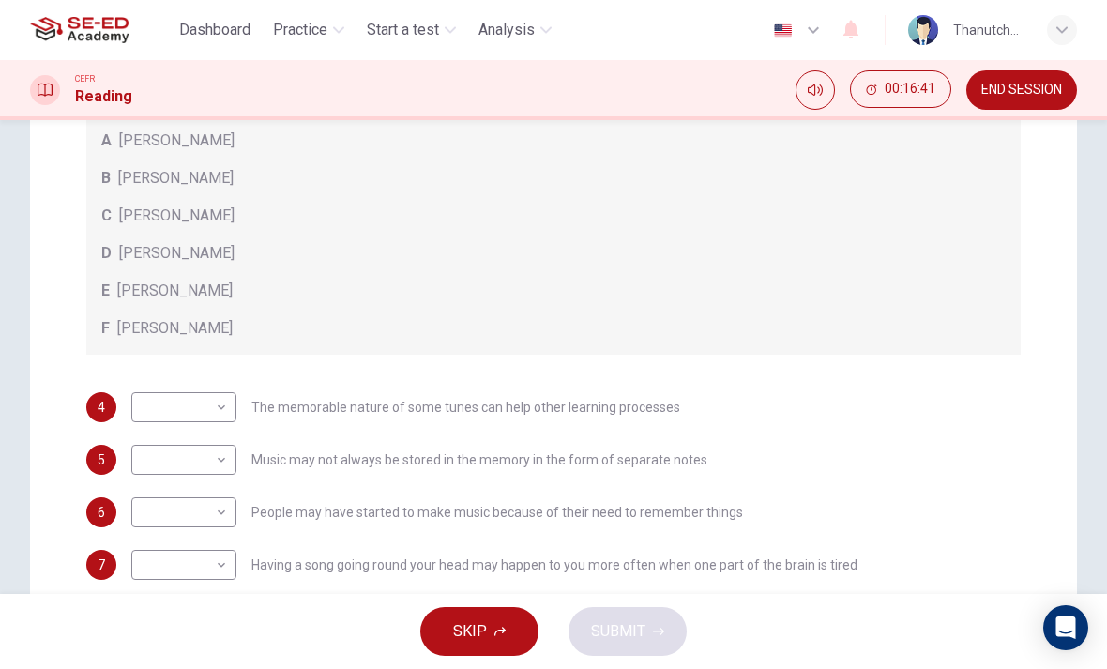
scroll to position [97, 0]
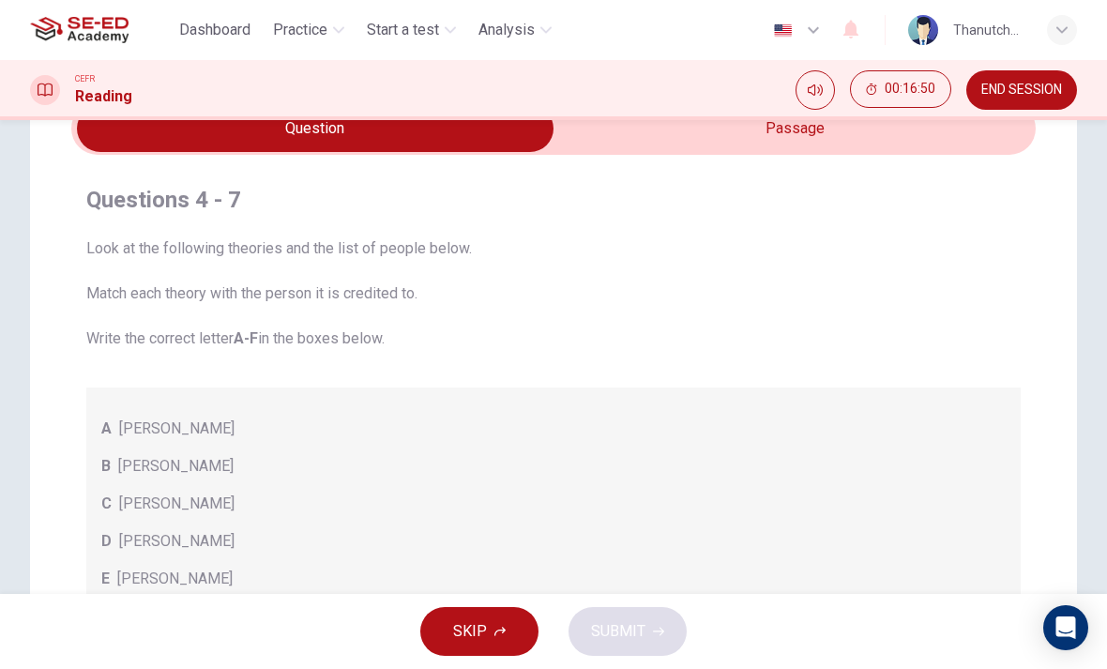
click at [992, 88] on span "END SESSION" at bounding box center [1021, 90] width 81 height 15
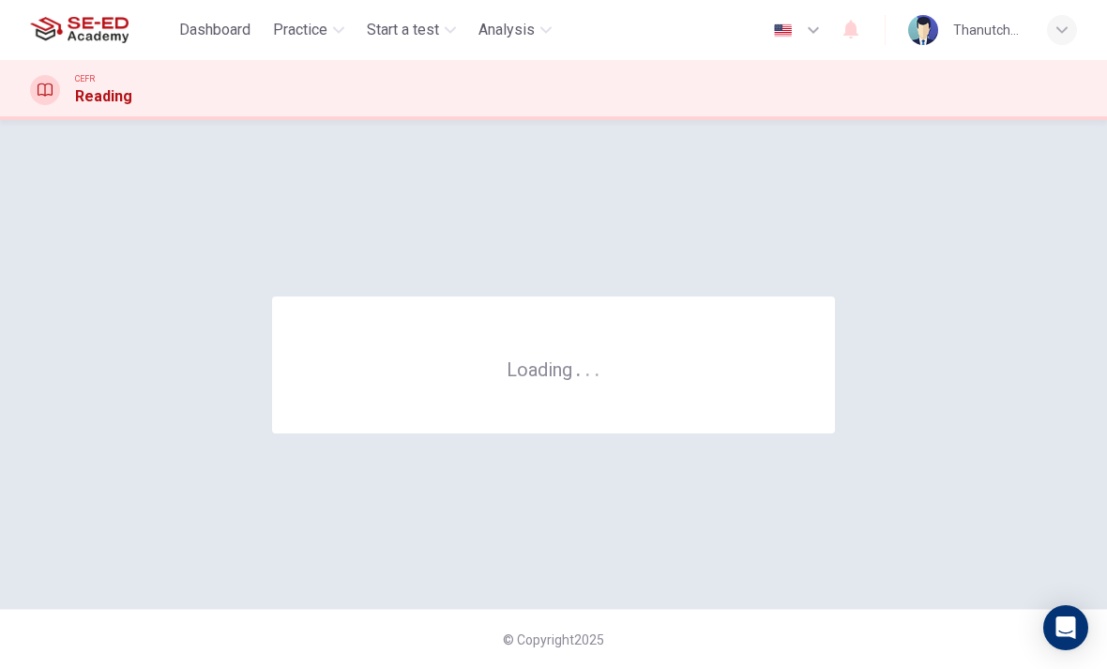
scroll to position [0, 0]
